Goal: Information Seeking & Learning: Learn about a topic

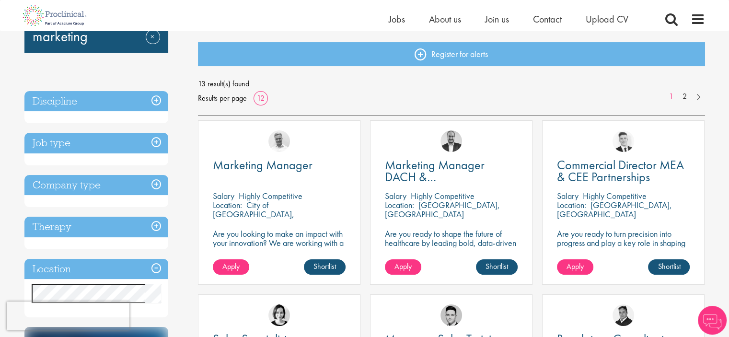
click at [97, 141] on h3 "Job type" at bounding box center [96, 143] width 144 height 21
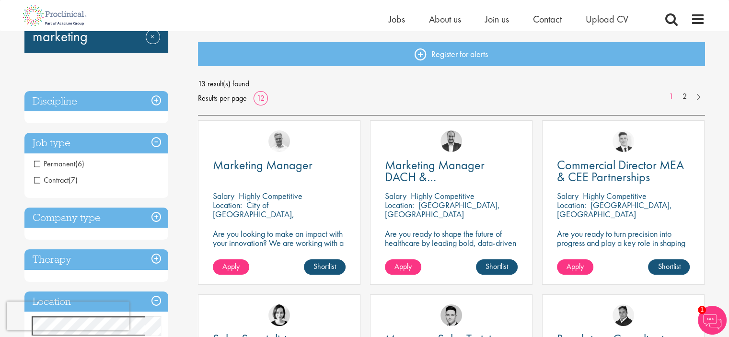
click at [54, 178] on span "Contract" at bounding box center [51, 180] width 35 height 10
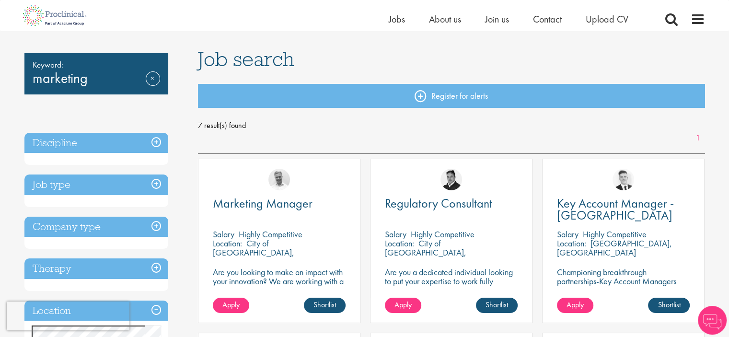
scroll to position [96, 0]
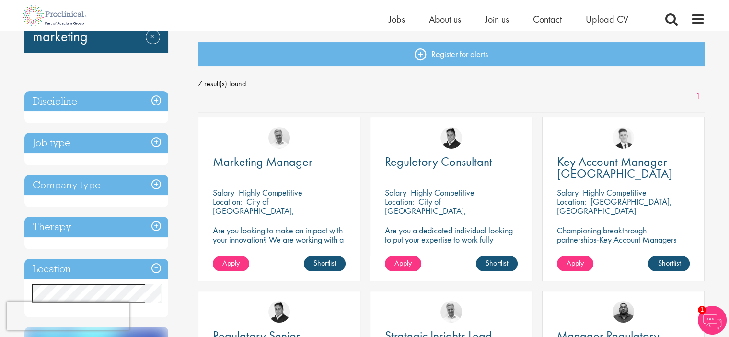
click at [115, 189] on h3 "Company type" at bounding box center [96, 185] width 144 height 21
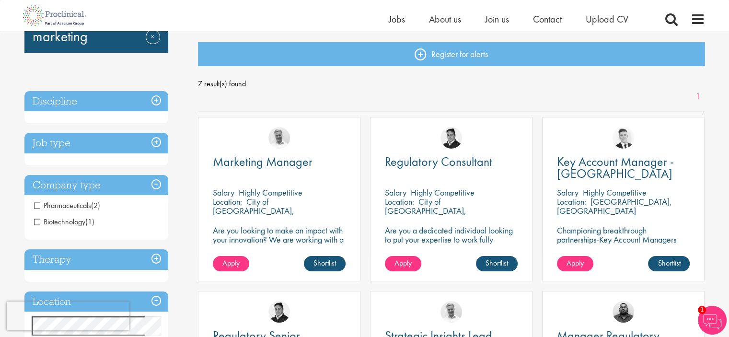
scroll to position [192, 0]
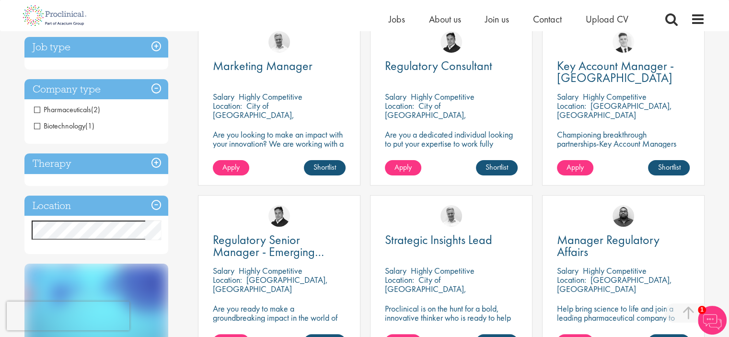
click at [127, 166] on h3 "Therapy" at bounding box center [96, 163] width 144 height 21
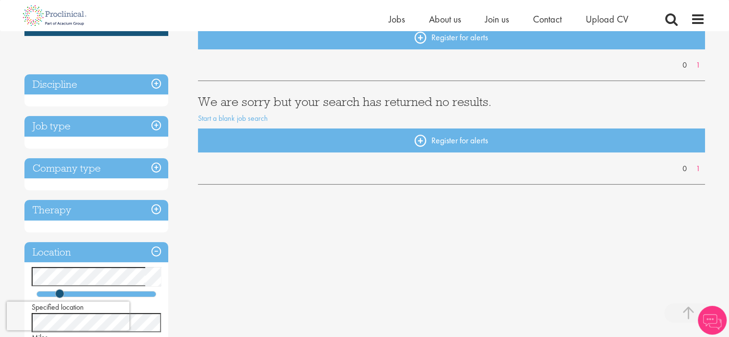
scroll to position [192, 0]
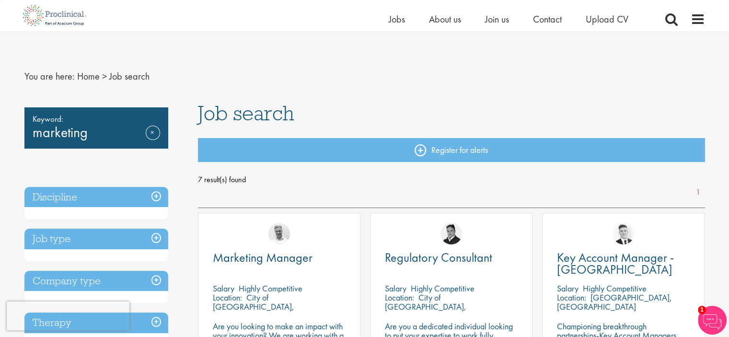
scroll to position [144, 0]
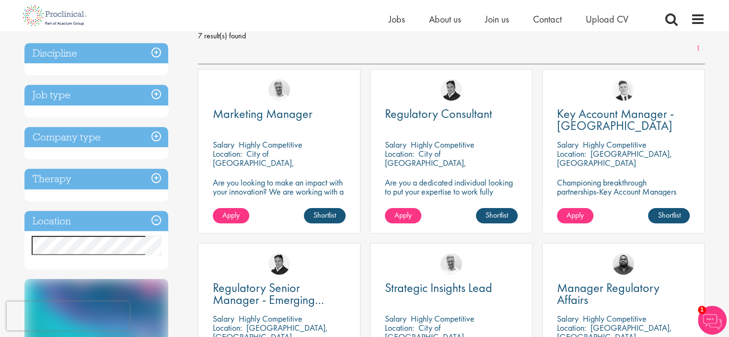
drag, startPoint x: 289, startPoint y: 139, endPoint x: 289, endPoint y: 135, distance: 4.8
click at [289, 139] on div "Marketing Manager Salary Highly Competitive Location: City of London, England A…" at bounding box center [279, 151] width 162 height 164
click at [284, 118] on span "Marketing Manager" at bounding box center [263, 113] width 100 height 16
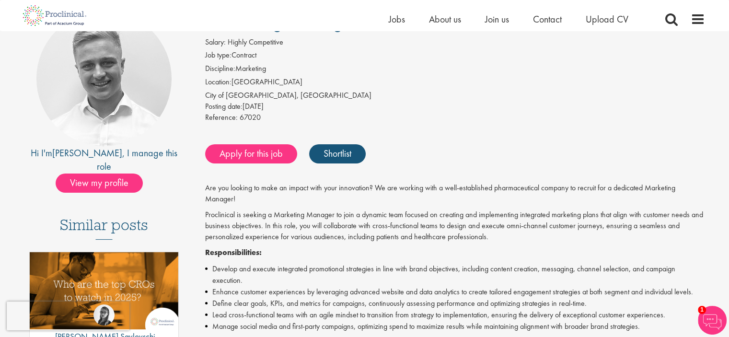
scroll to position [96, 0]
